Goal: Task Accomplishment & Management: Manage account settings

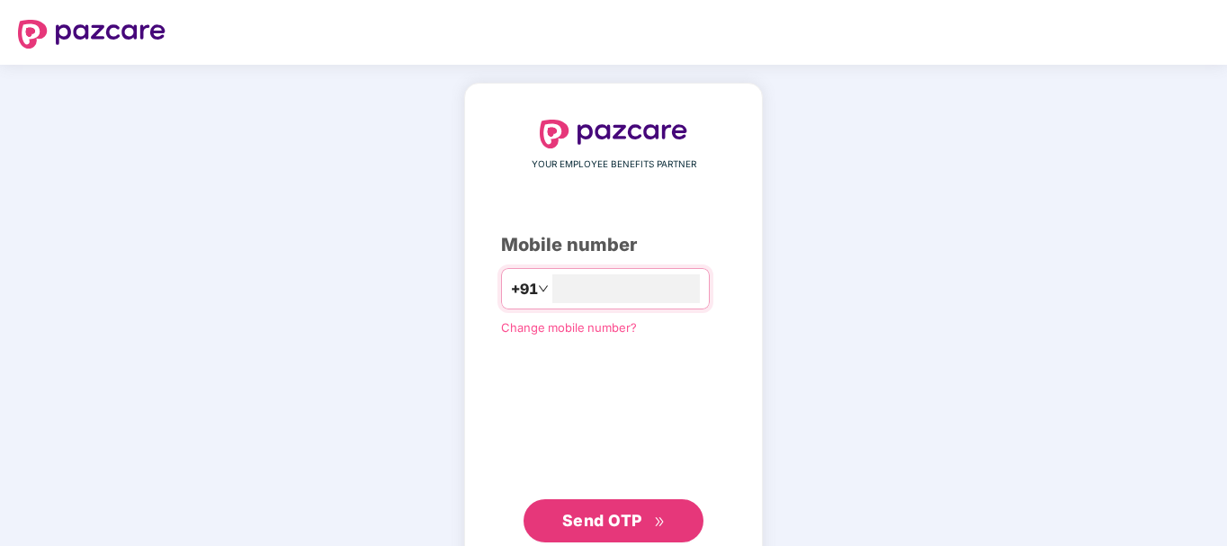
type input "**********"
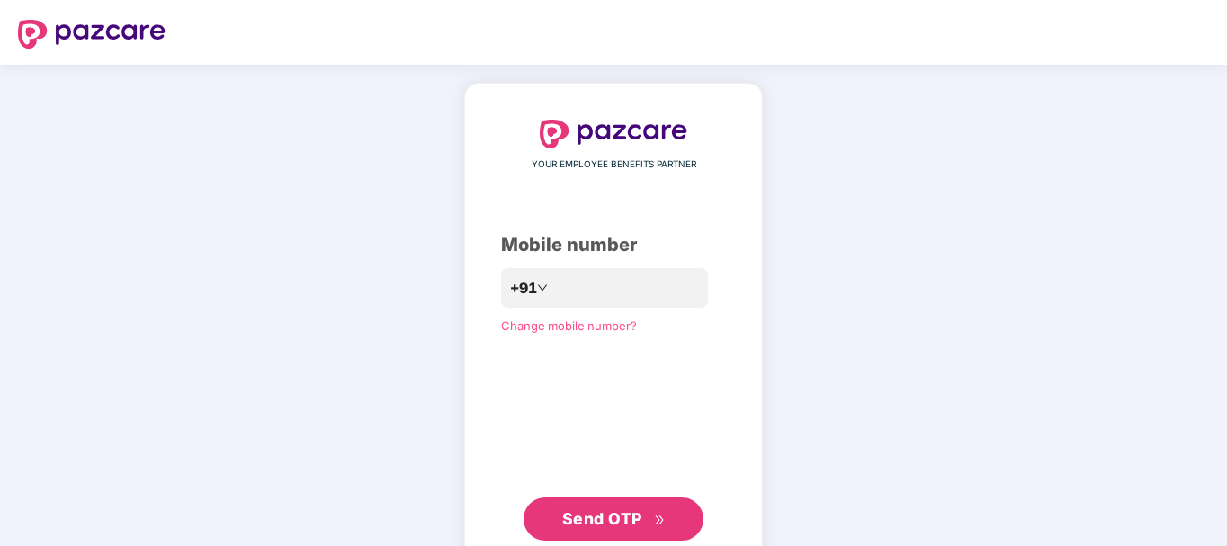
click at [611, 522] on span "Send OTP" at bounding box center [602, 518] width 80 height 19
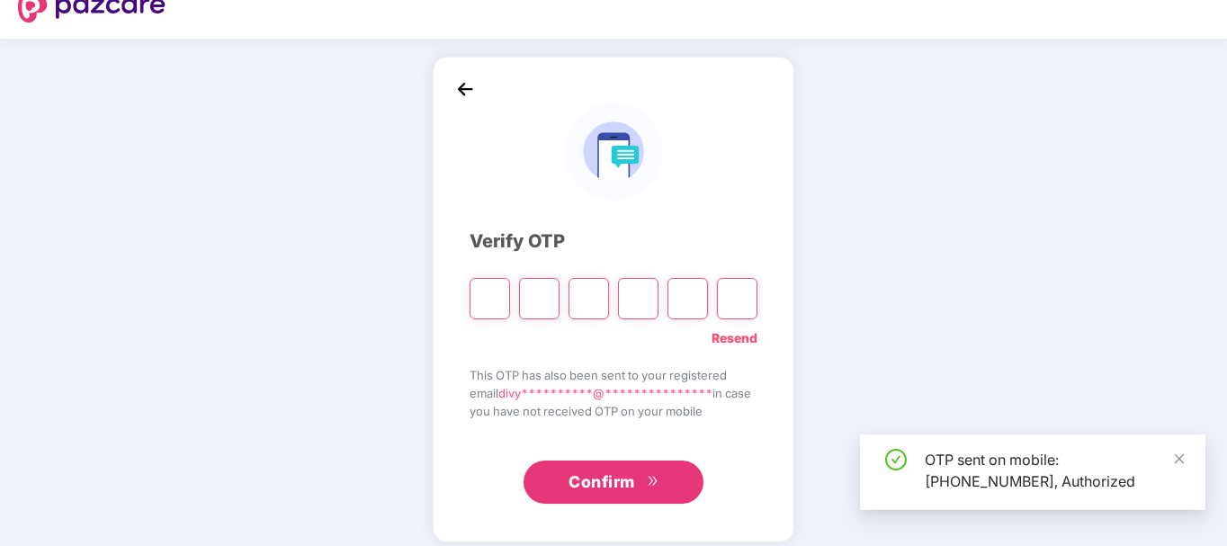
scroll to position [40, 0]
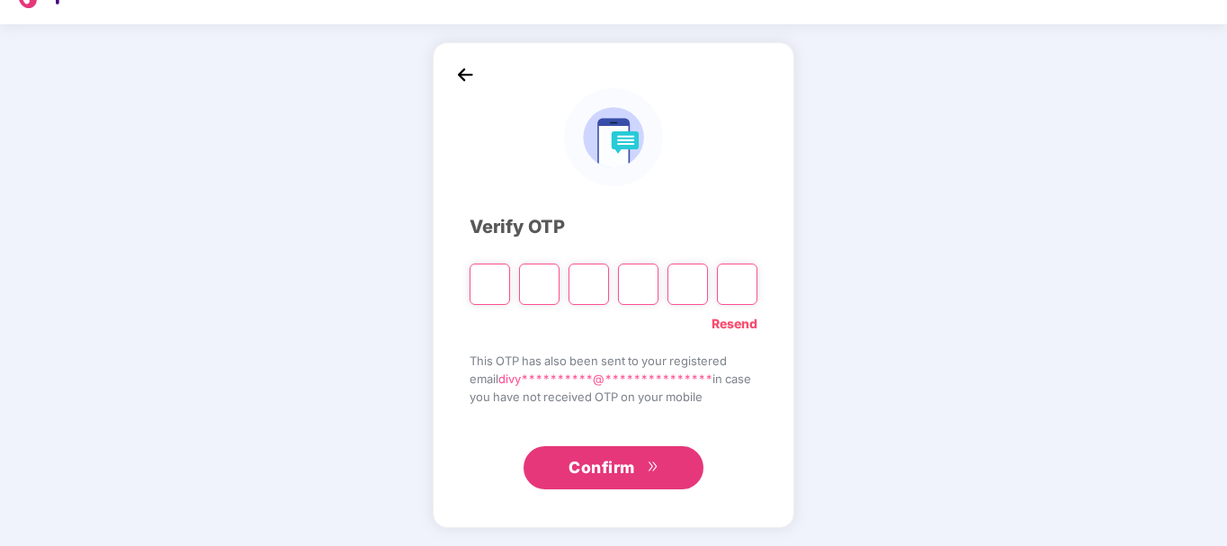
type input "*"
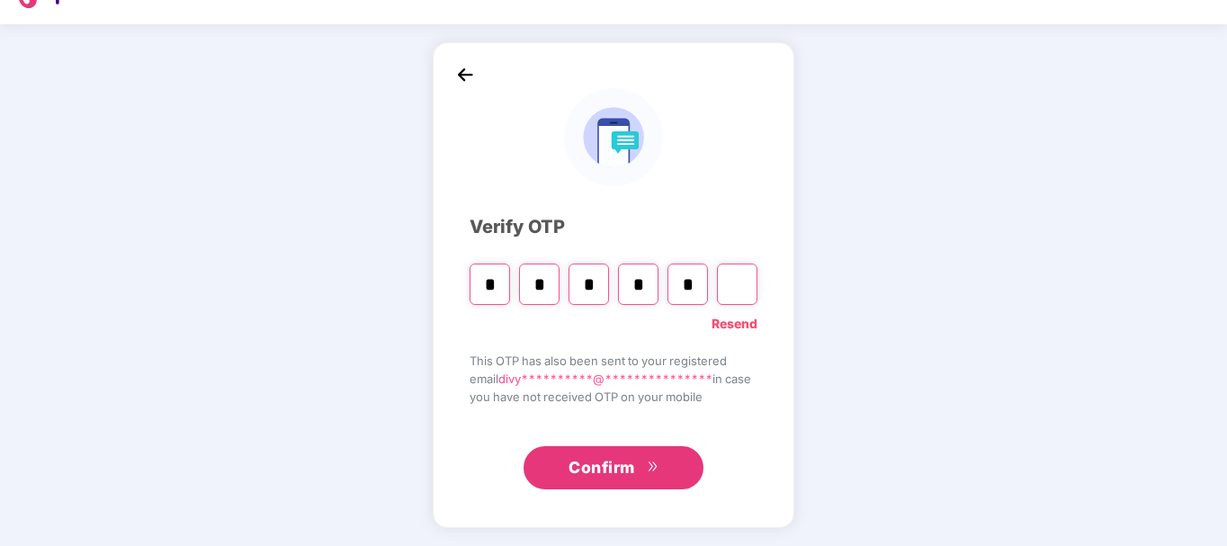
type input "*"
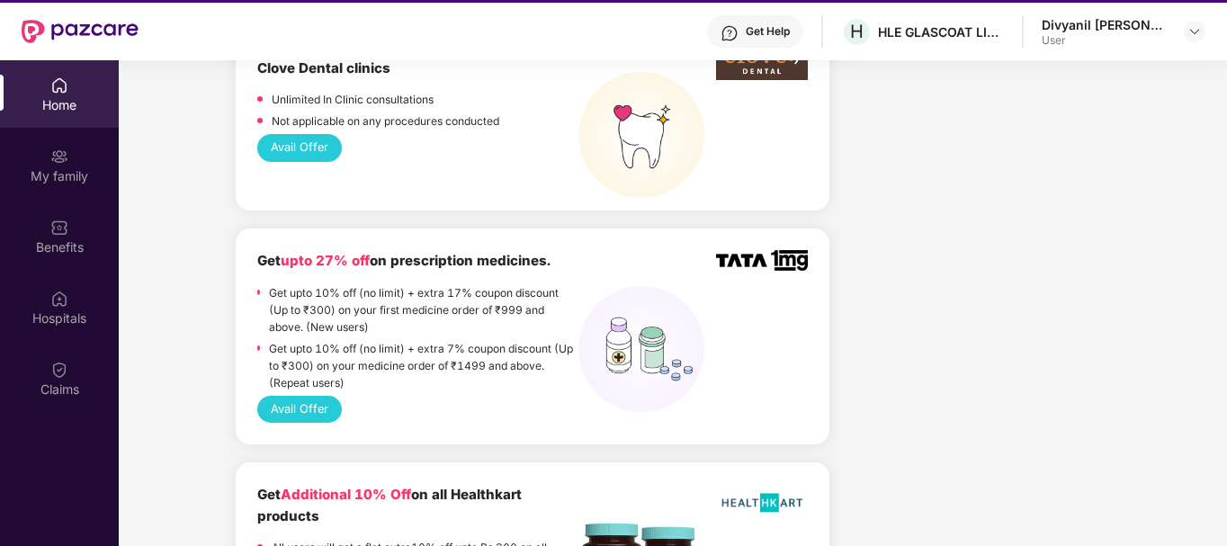
scroll to position [1169, 0]
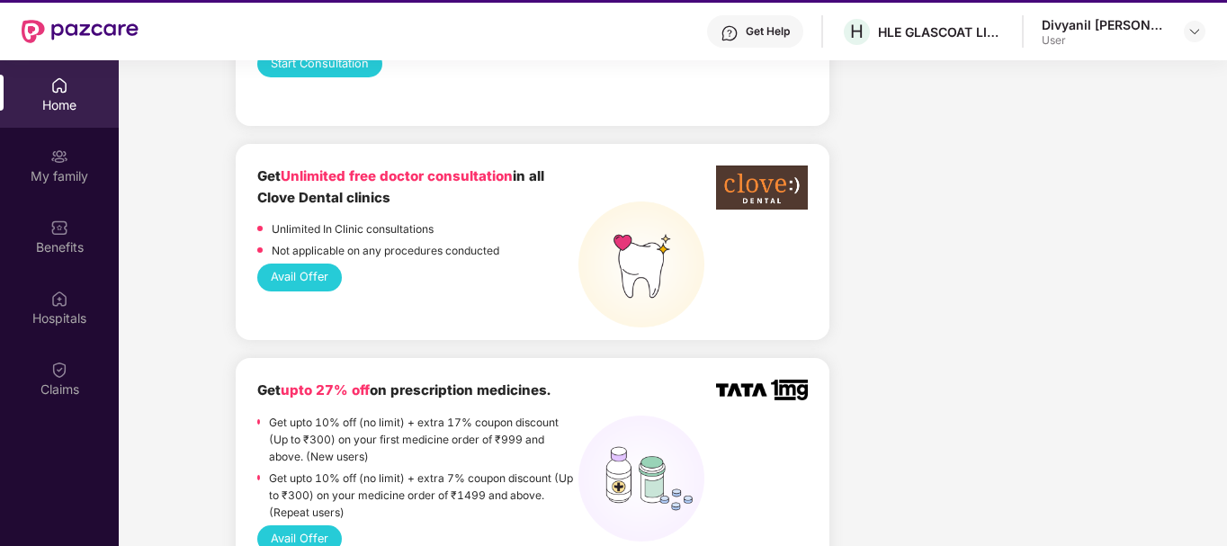
click at [308, 263] on button "Avail Offer" at bounding box center [299, 276] width 85 height 27
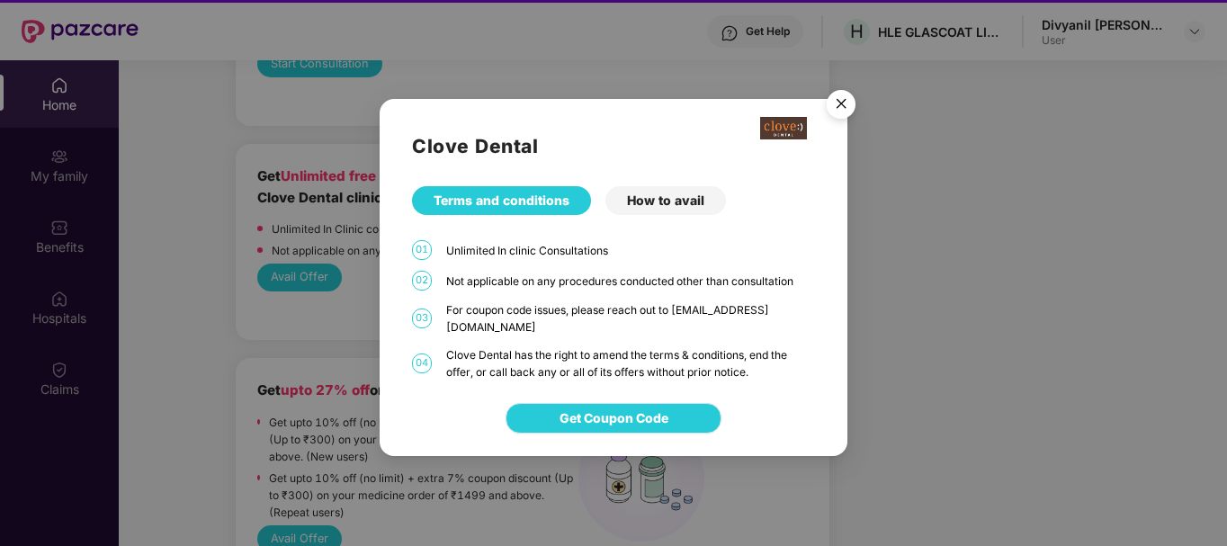
click at [648, 415] on span "Get Coupon Code" at bounding box center [613, 418] width 109 height 20
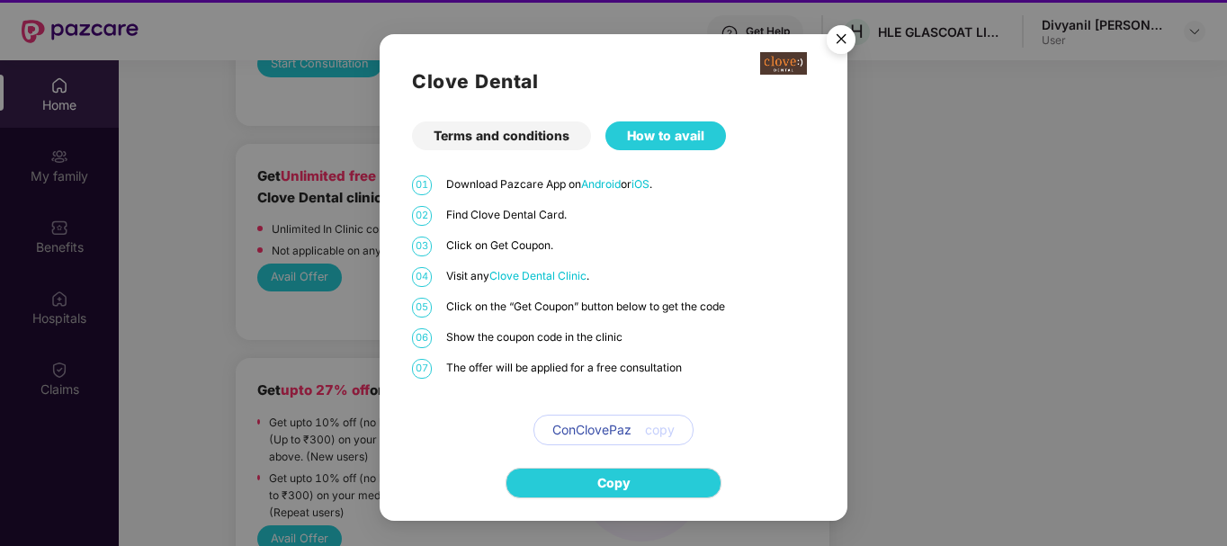
click at [844, 41] on img "Close" at bounding box center [841, 42] width 50 height 50
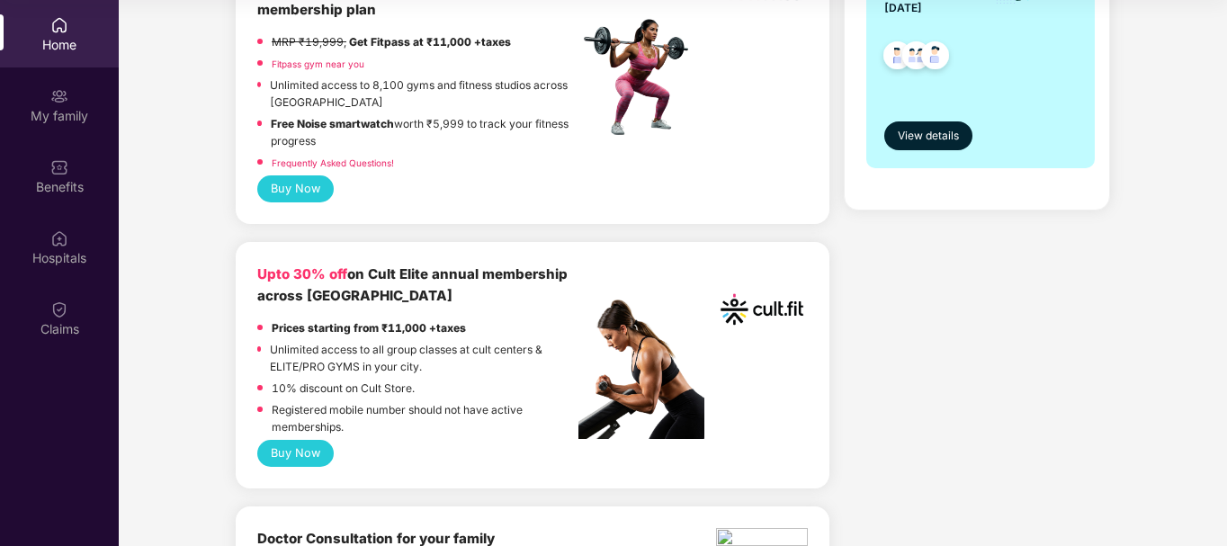
scroll to position [0, 0]
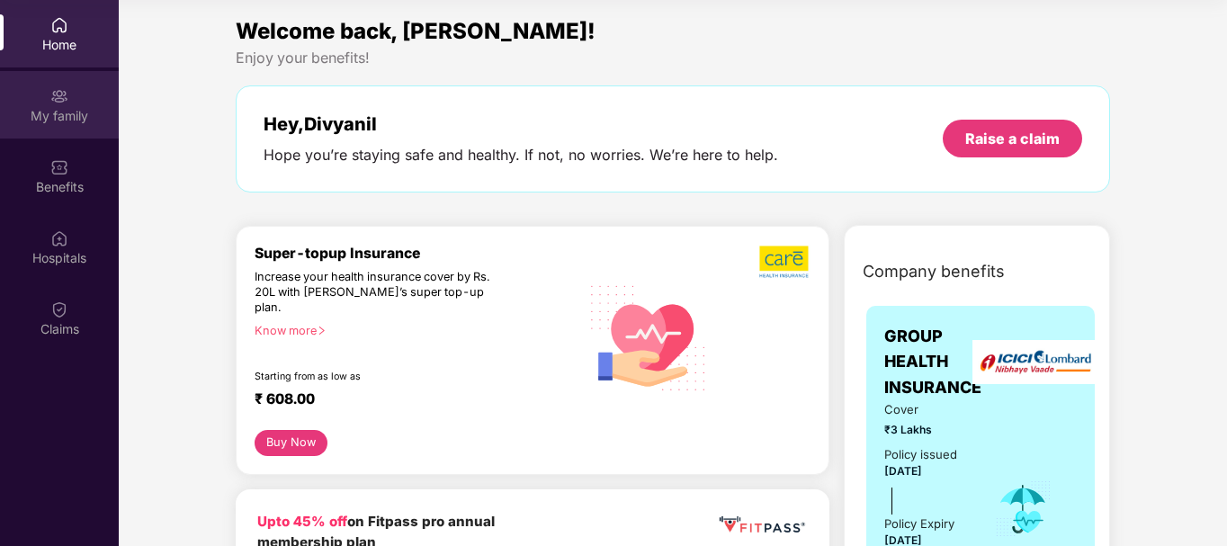
click at [67, 103] on img at bounding box center [59, 96] width 18 height 18
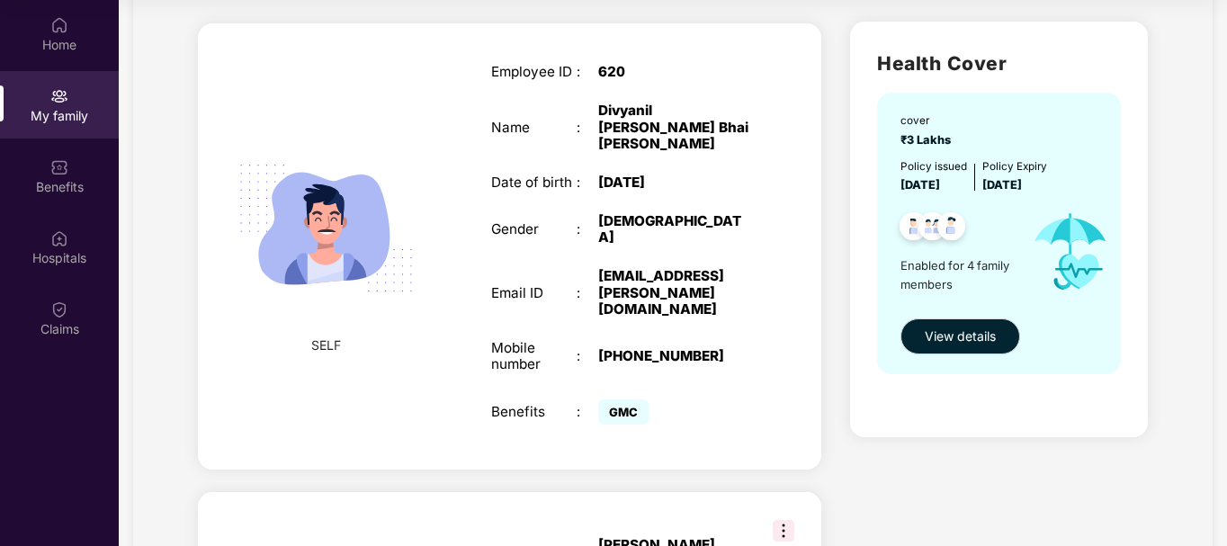
scroll to position [90, 0]
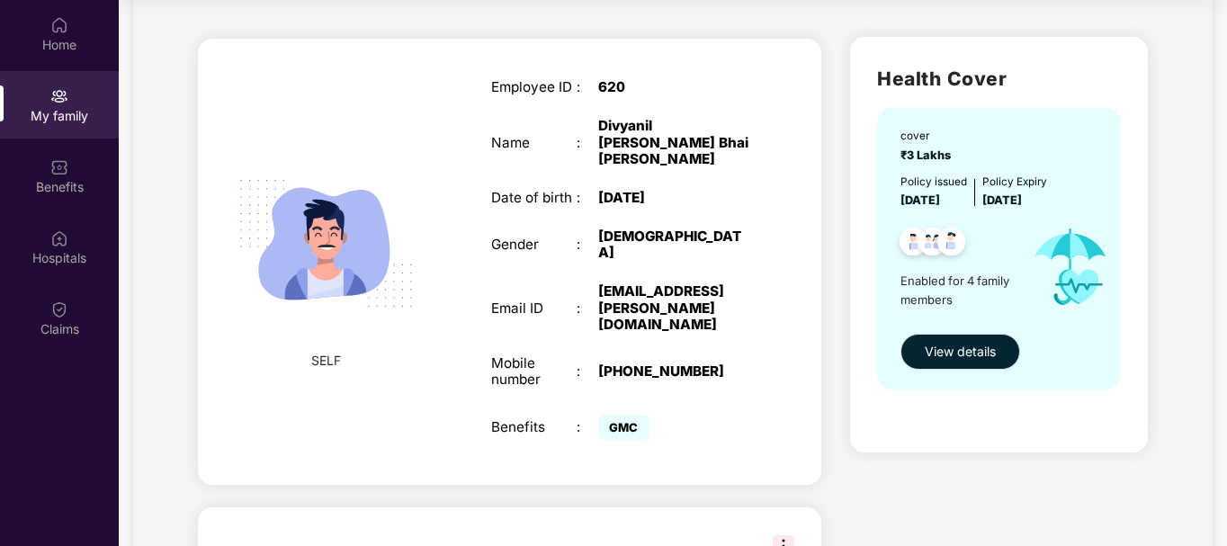
click at [952, 356] on span "View details" at bounding box center [959, 352] width 71 height 20
